Goal: Navigation & Orientation: Find specific page/section

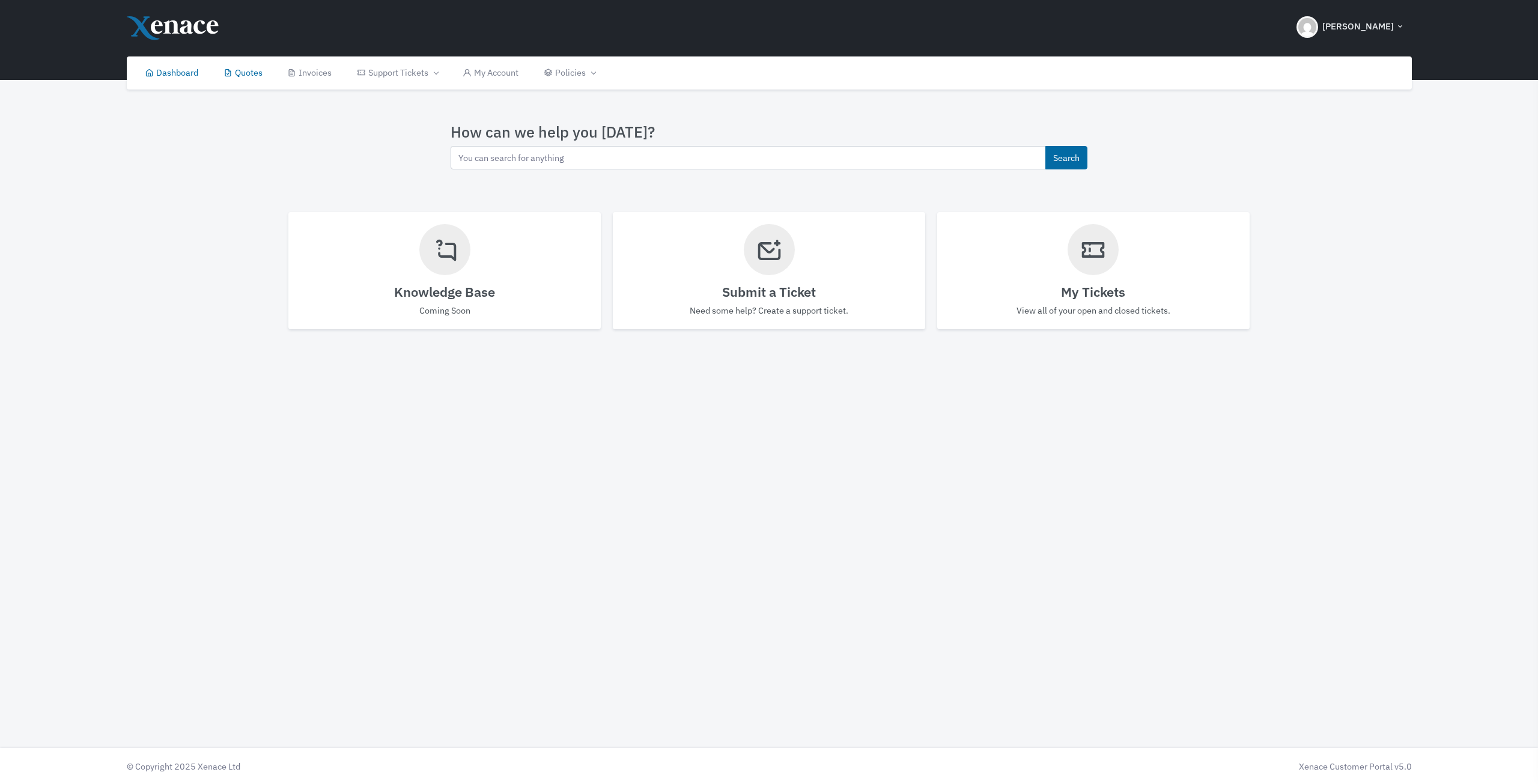
click at [251, 72] on link "Quotes" at bounding box center [243, 73] width 64 height 33
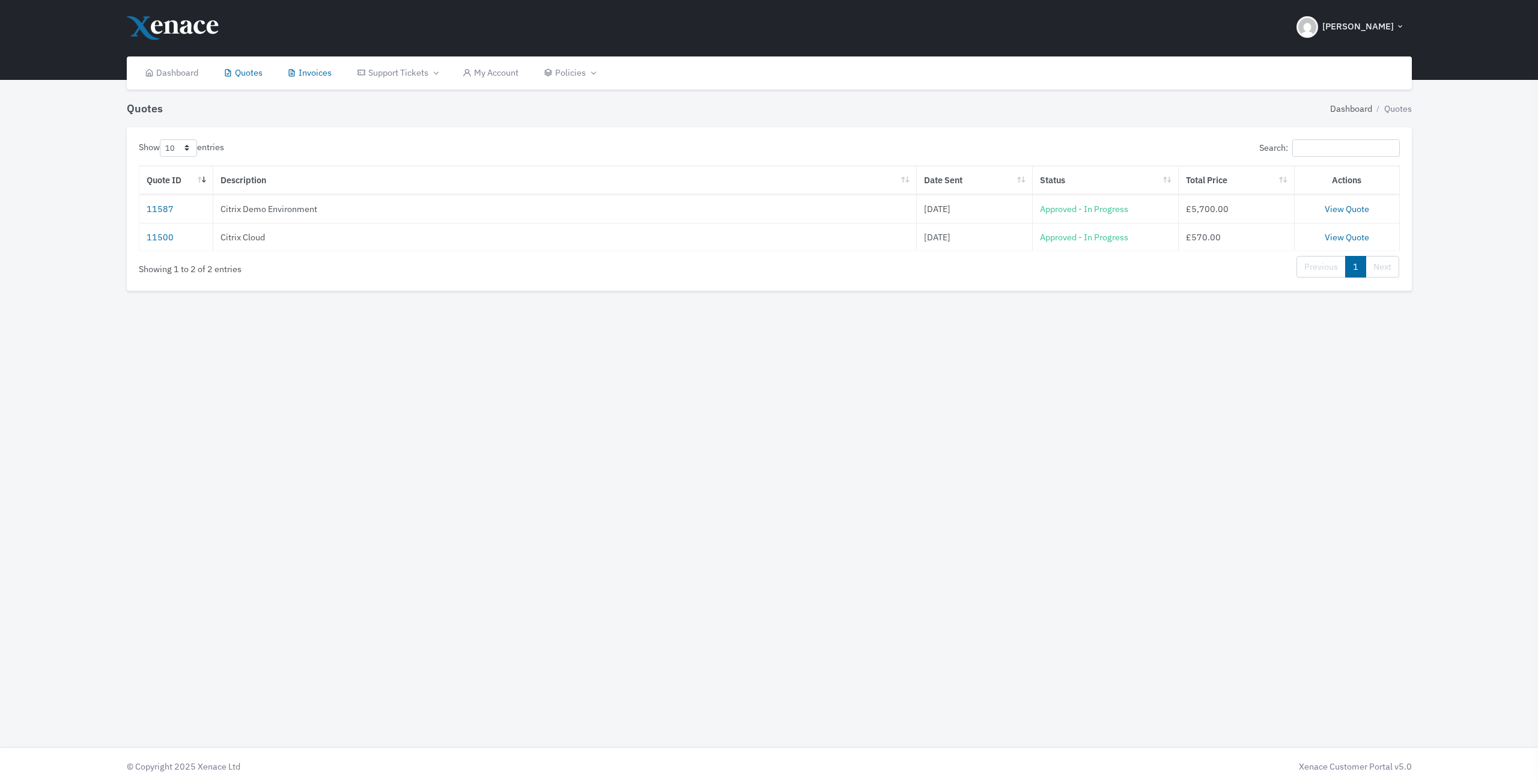
click at [336, 76] on link "Invoices" at bounding box center [310, 73] width 70 height 33
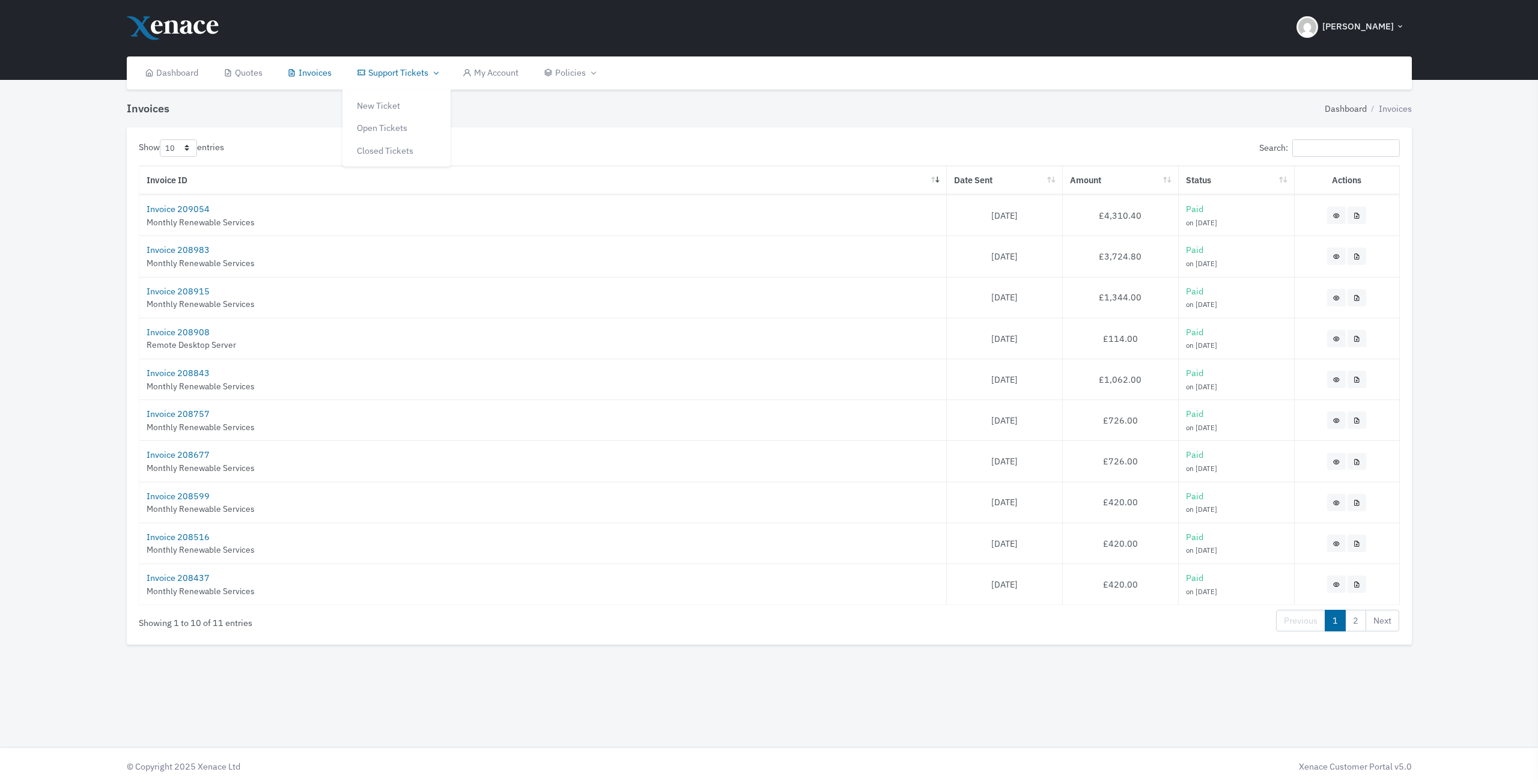
click at [383, 77] on link "Support Tickets" at bounding box center [397, 73] width 105 height 33
click at [504, 74] on link "My Account" at bounding box center [492, 73] width 81 height 33
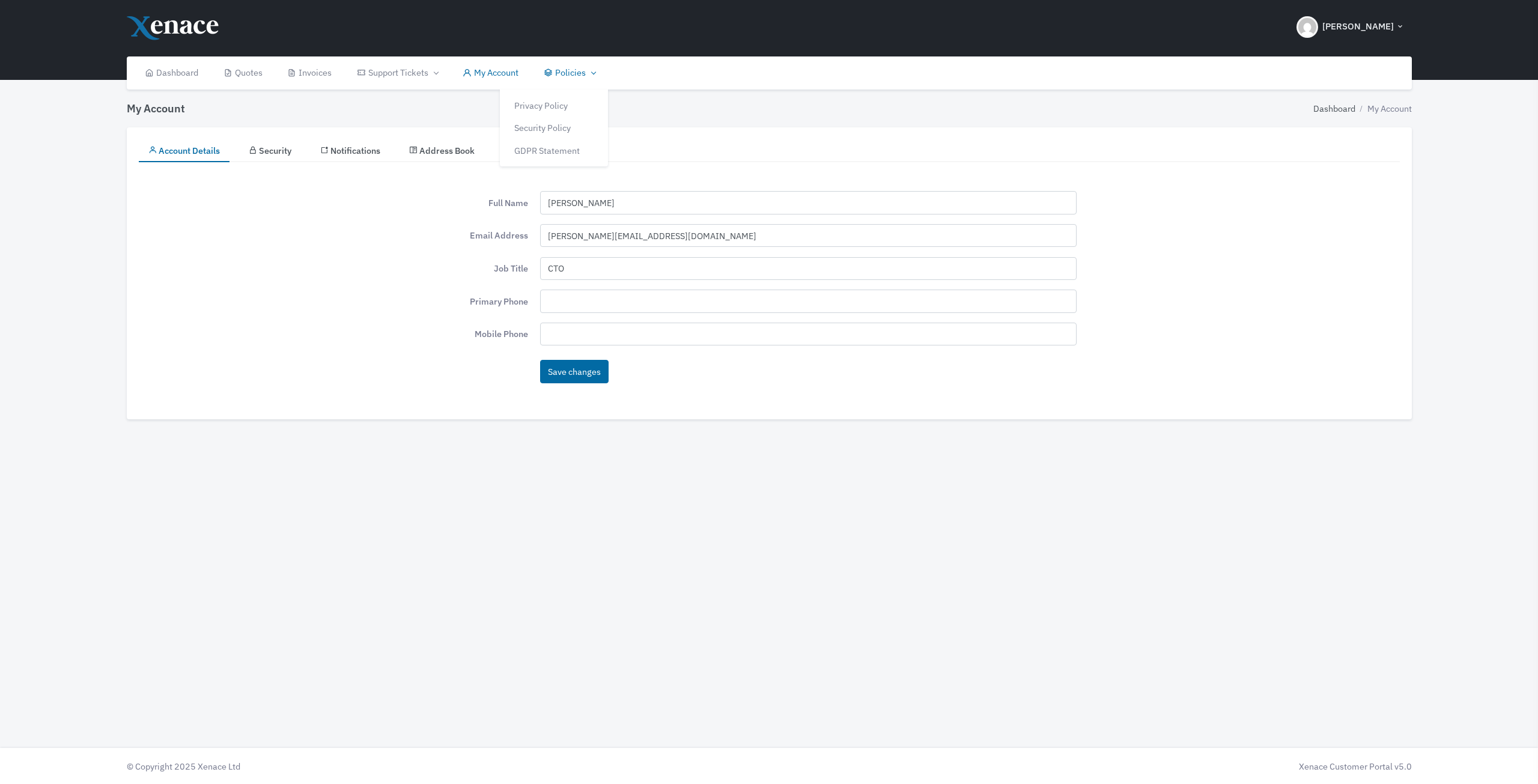
click at [450, 74] on link "Policies" at bounding box center [397, 73] width 105 height 33
click at [577, 127] on link "Security Policy" at bounding box center [553, 128] width 108 height 23
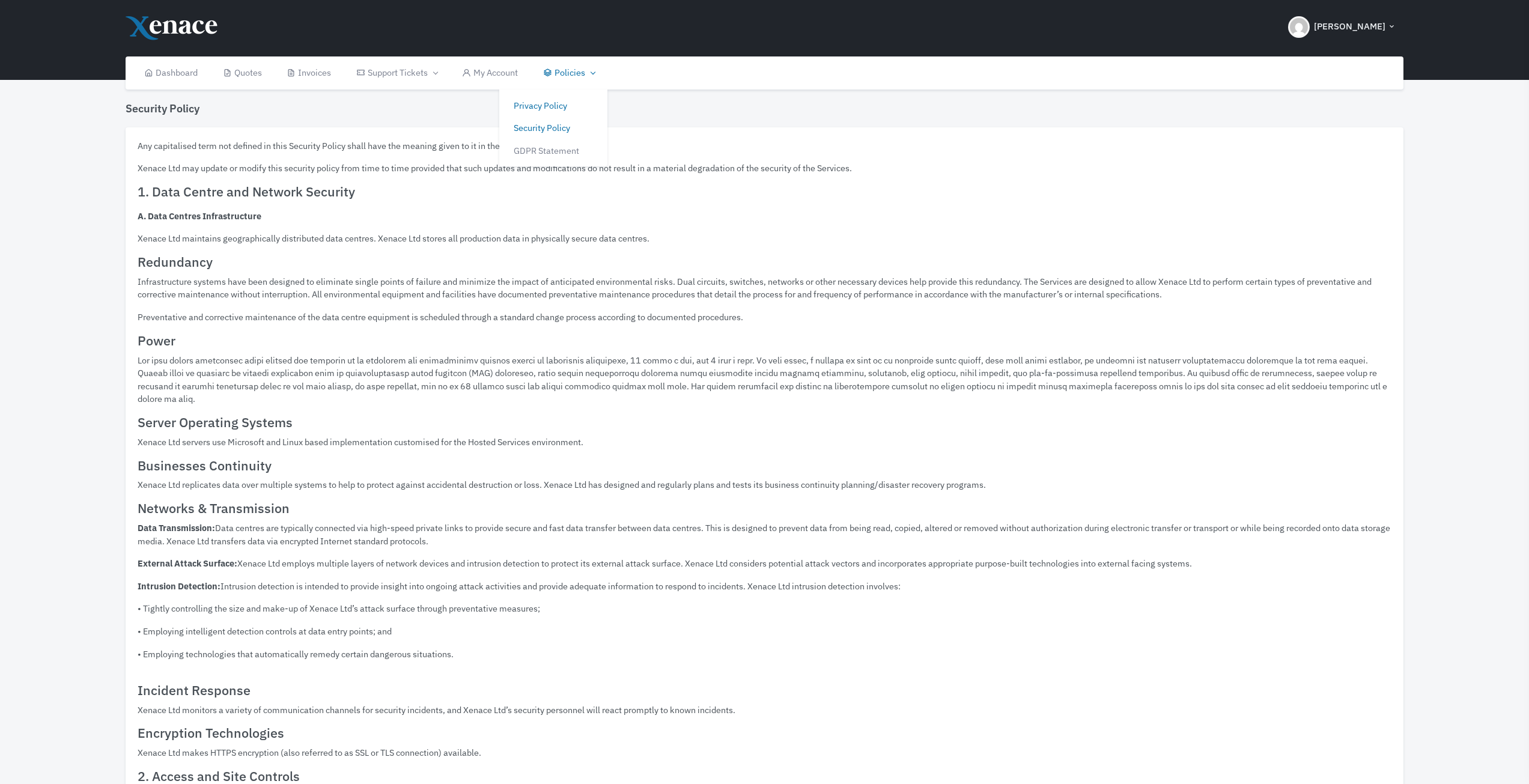
click at [571, 112] on link "Privacy Policy" at bounding box center [553, 105] width 108 height 23
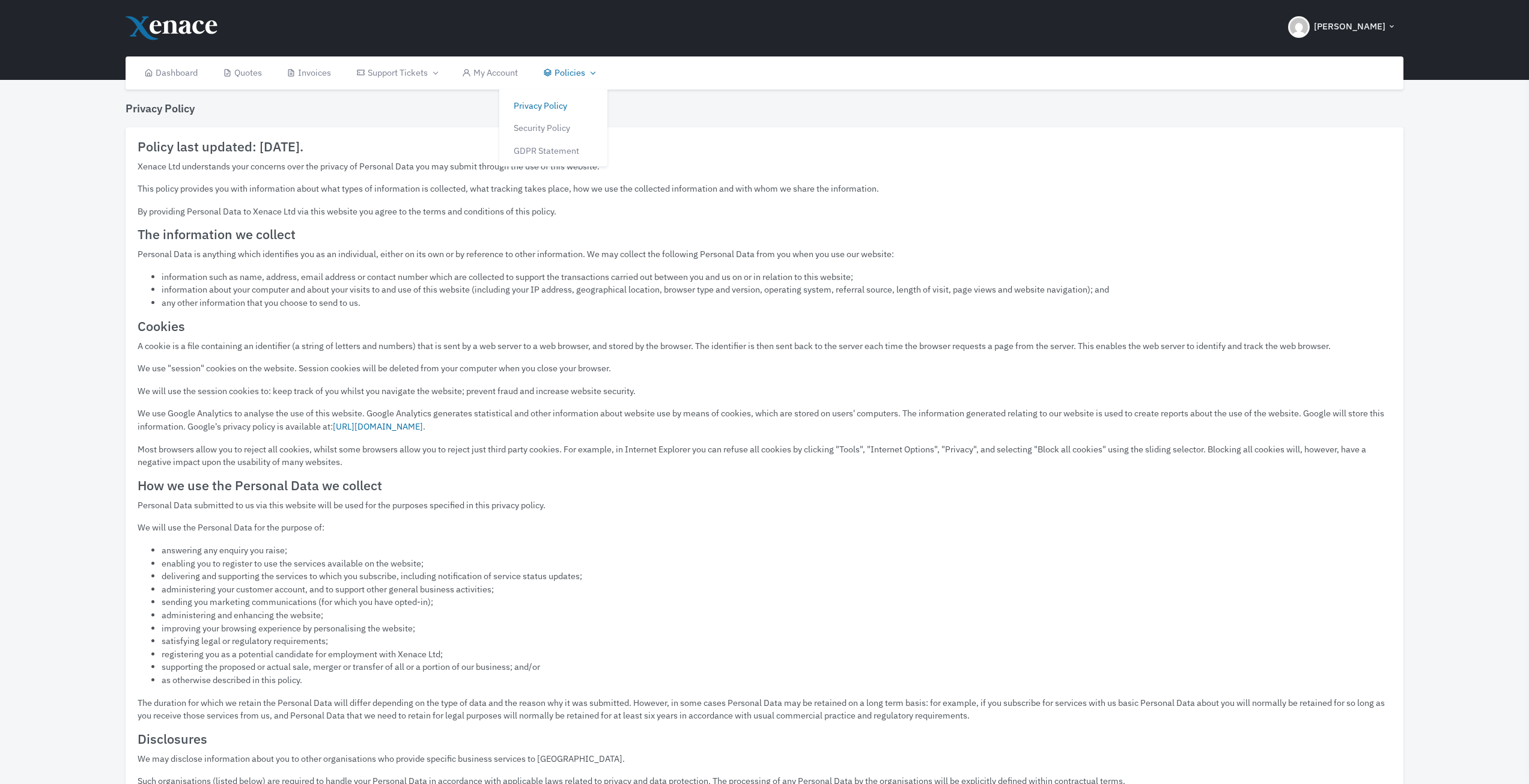
click at [581, 70] on link "Policies" at bounding box center [569, 73] width 76 height 33
click at [465, 67] on link "My Account" at bounding box center [491, 73] width 81 height 33
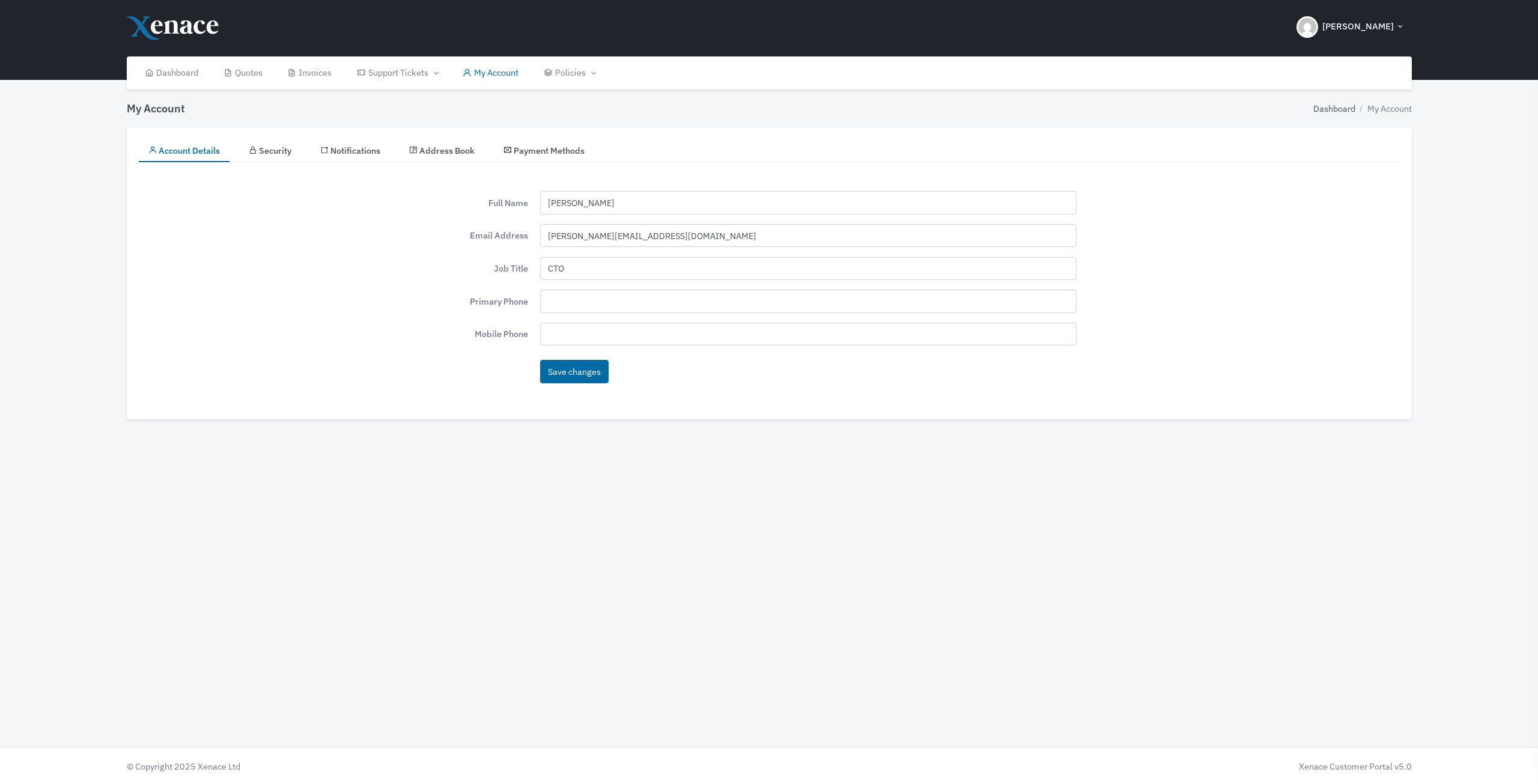
click at [278, 144] on span "Security" at bounding box center [275, 150] width 32 height 11
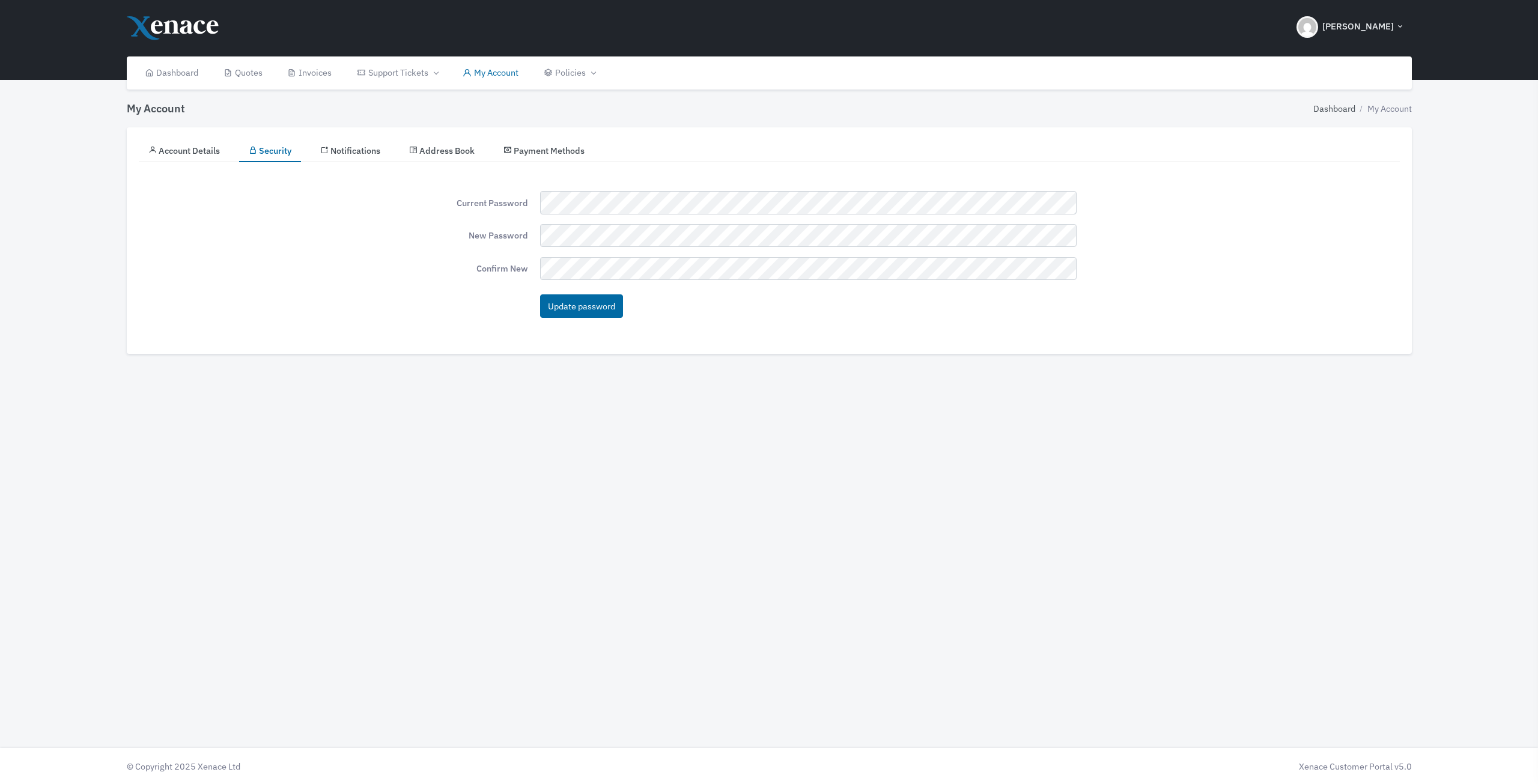
drag, startPoint x: 347, startPoint y: 154, endPoint x: 357, endPoint y: 156, distance: 10.2
click at [348, 154] on span "Notifications" at bounding box center [355, 150] width 50 height 11
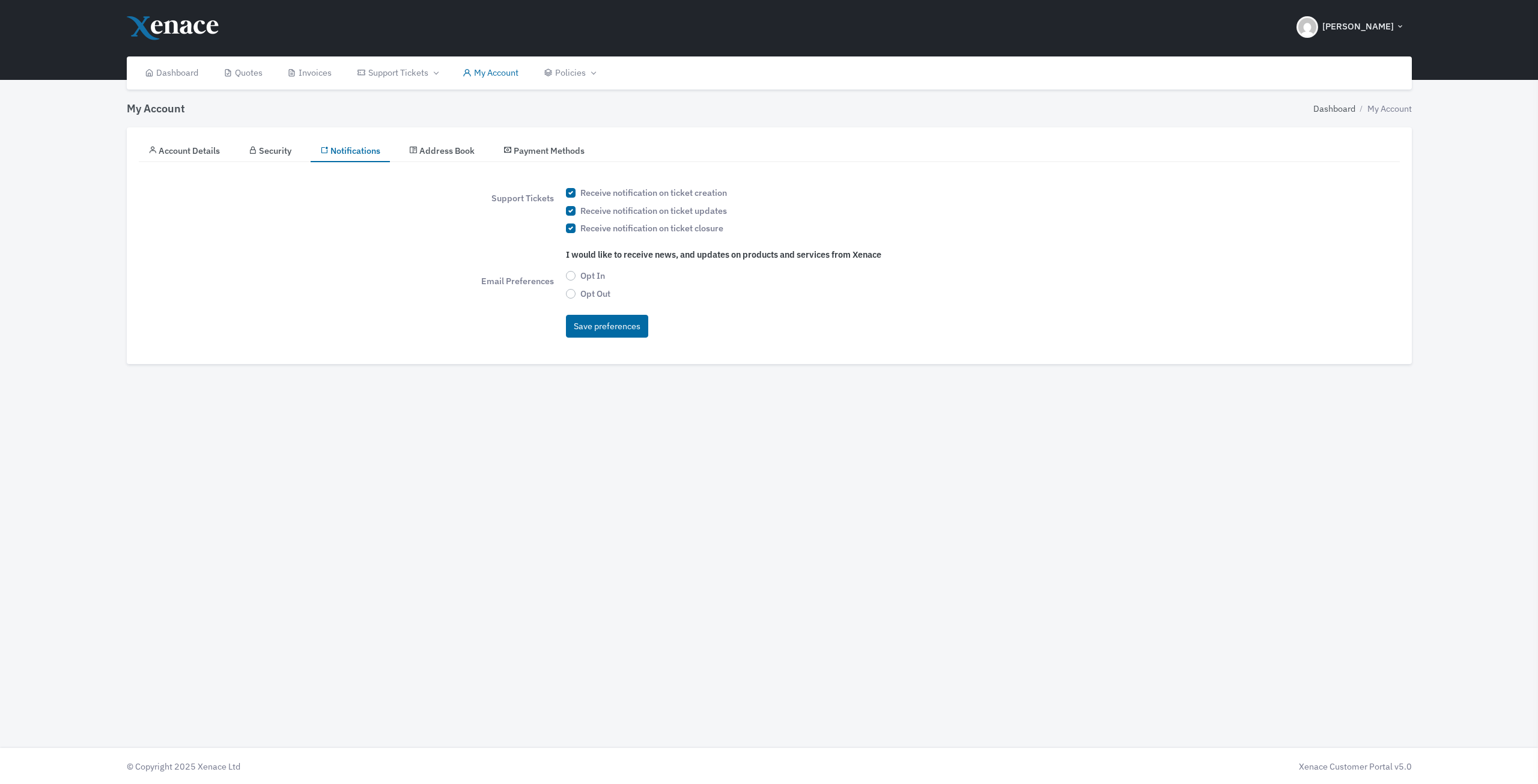
click at [440, 152] on span "Address Book" at bounding box center [447, 150] width 55 height 11
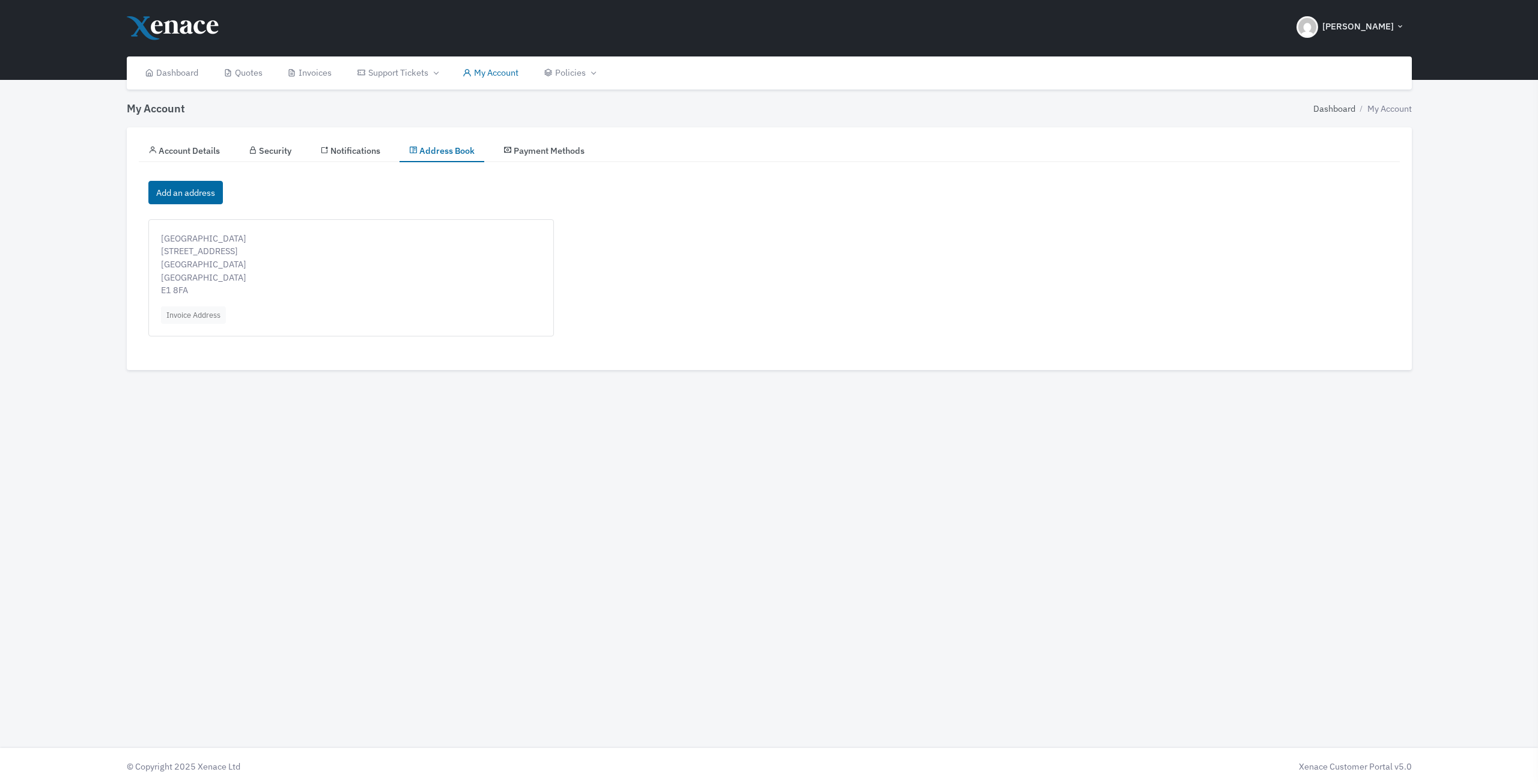
click at [531, 151] on span "Payment Methods" at bounding box center [549, 150] width 71 height 11
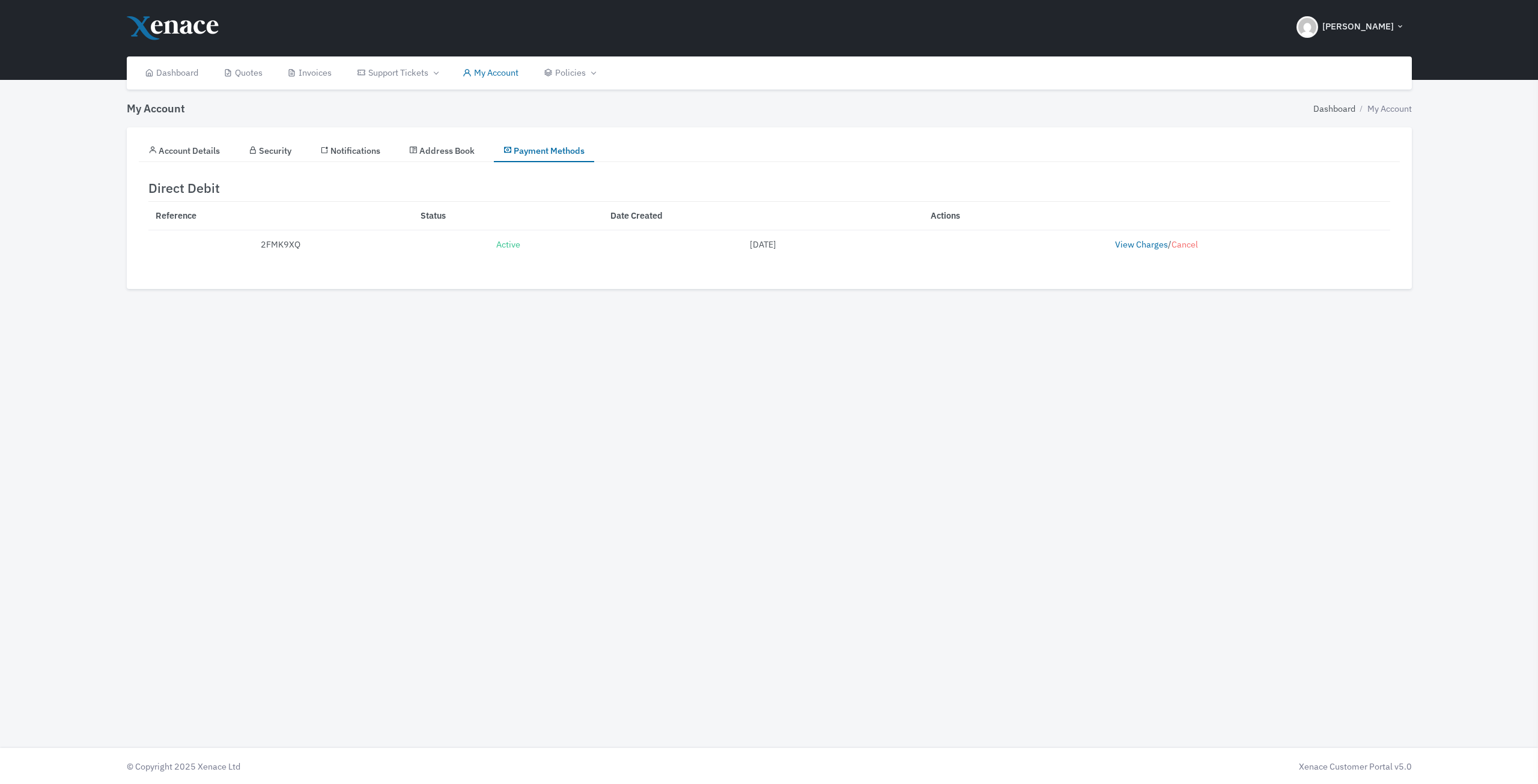
click at [179, 140] on link "Account Details" at bounding box center [184, 151] width 91 height 23
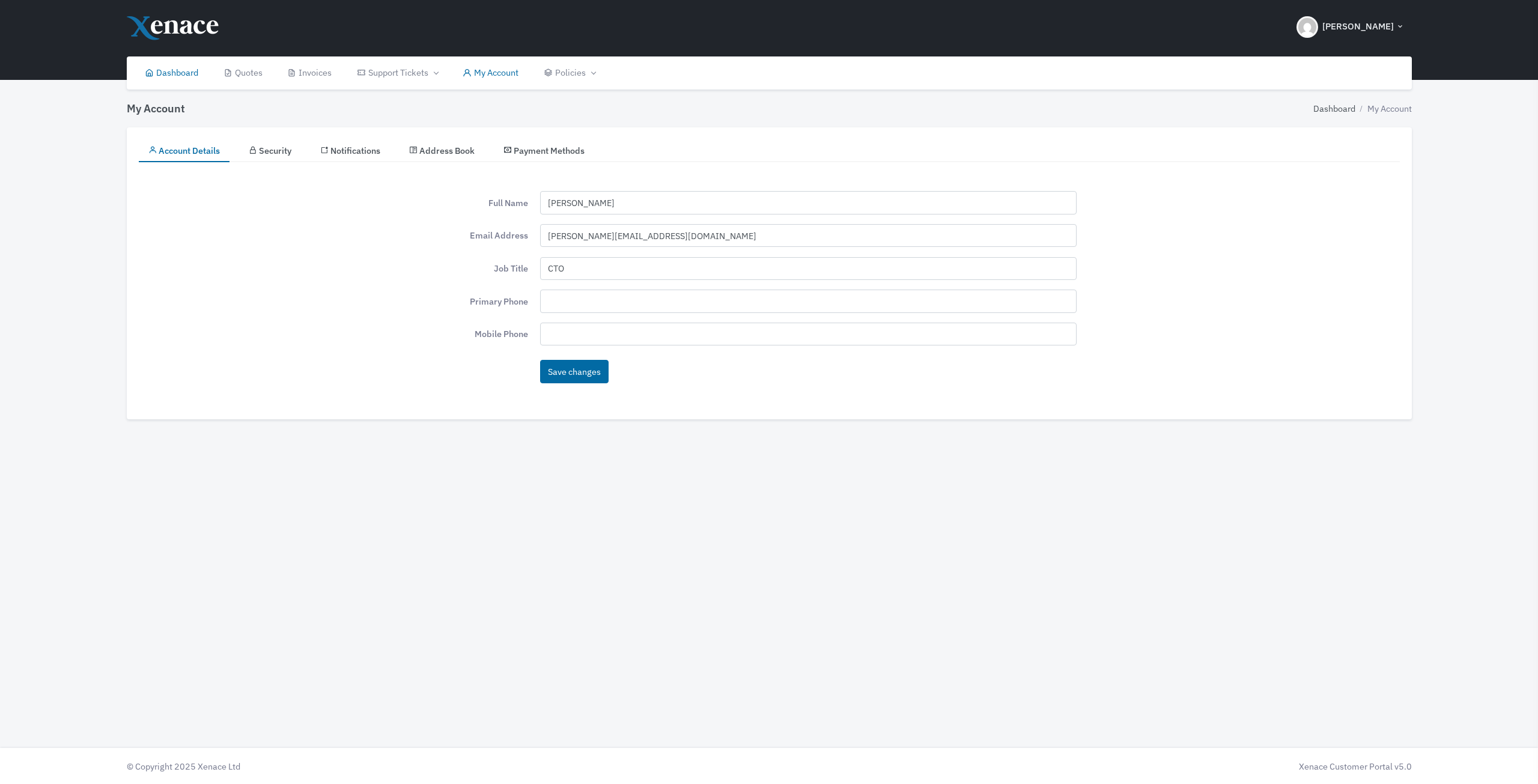
click at [173, 70] on link "Dashboard" at bounding box center [172, 73] width 79 height 33
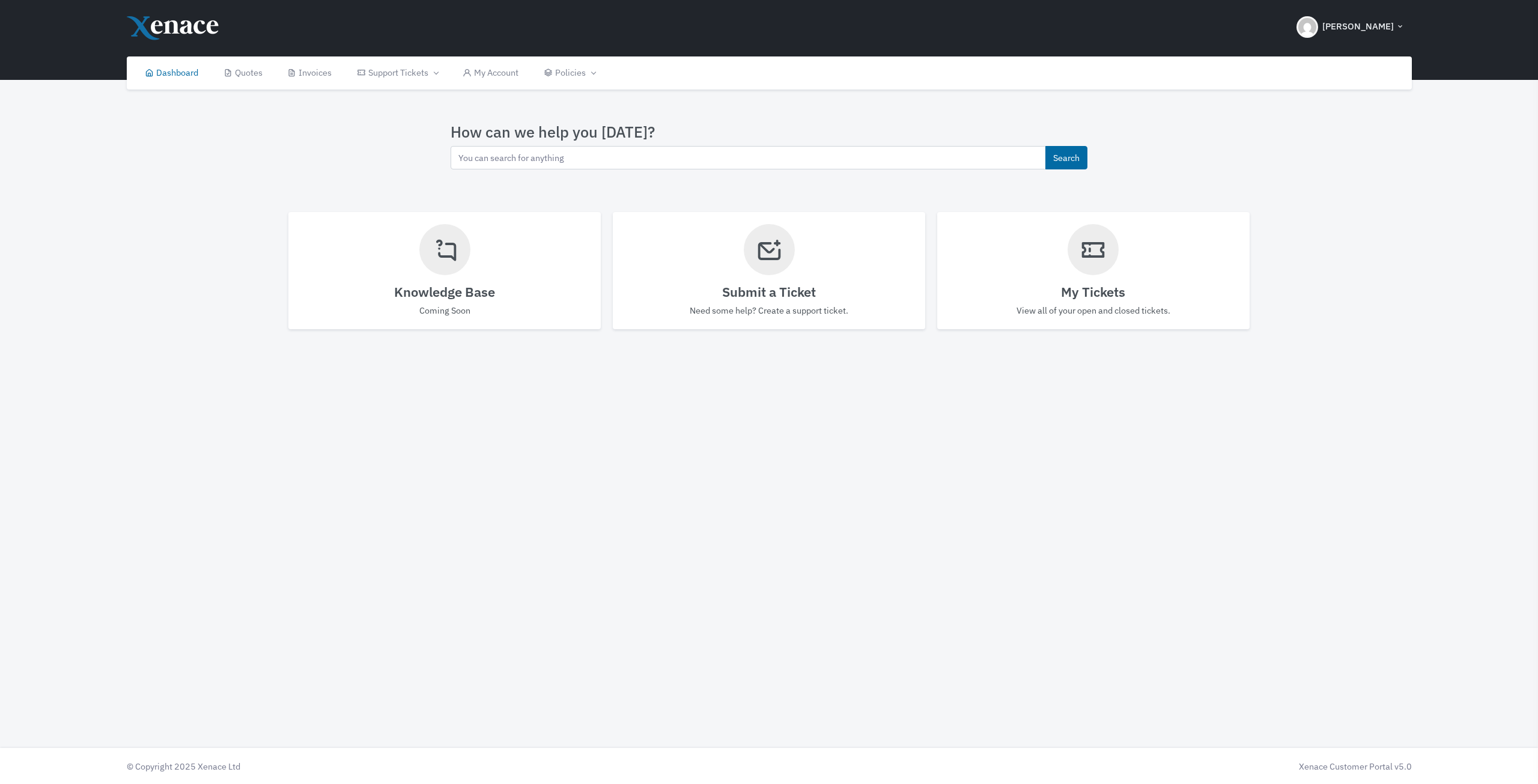
click at [187, 28] on img at bounding box center [175, 28] width 96 height 27
